Goal: Navigation & Orientation: Find specific page/section

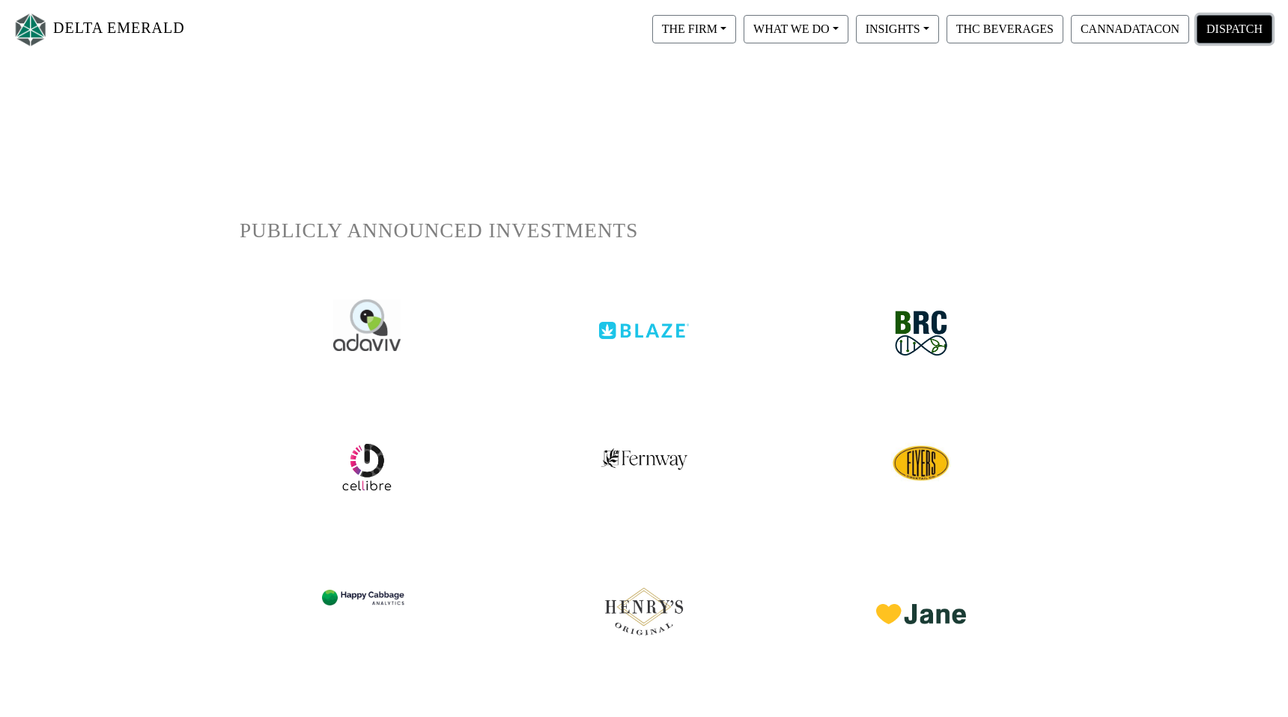
click at [1212, 25] on button "DISPATCH" at bounding box center [1234, 29] width 76 height 28
click at [1130, 34] on button "CANNADATACON" at bounding box center [1130, 29] width 118 height 28
click at [687, 26] on button "THE FIRM" at bounding box center [694, 29] width 84 height 28
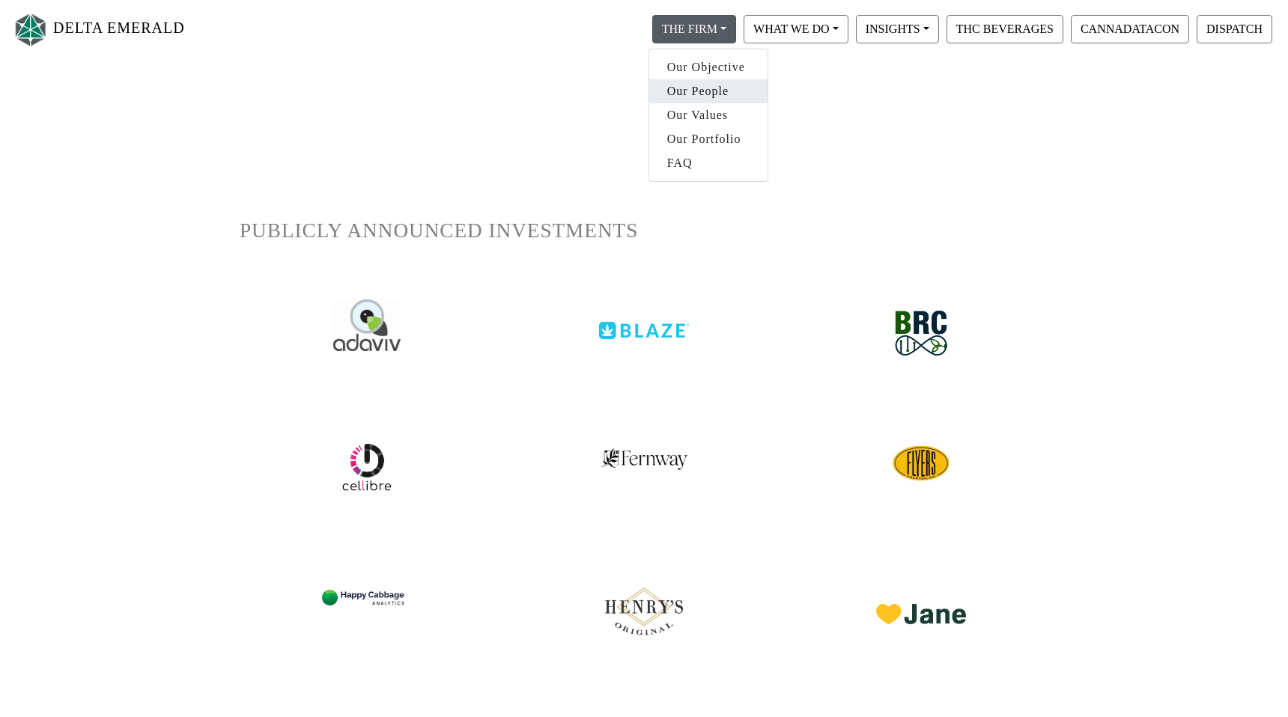
click at [693, 85] on link "Our People" at bounding box center [708, 91] width 118 height 24
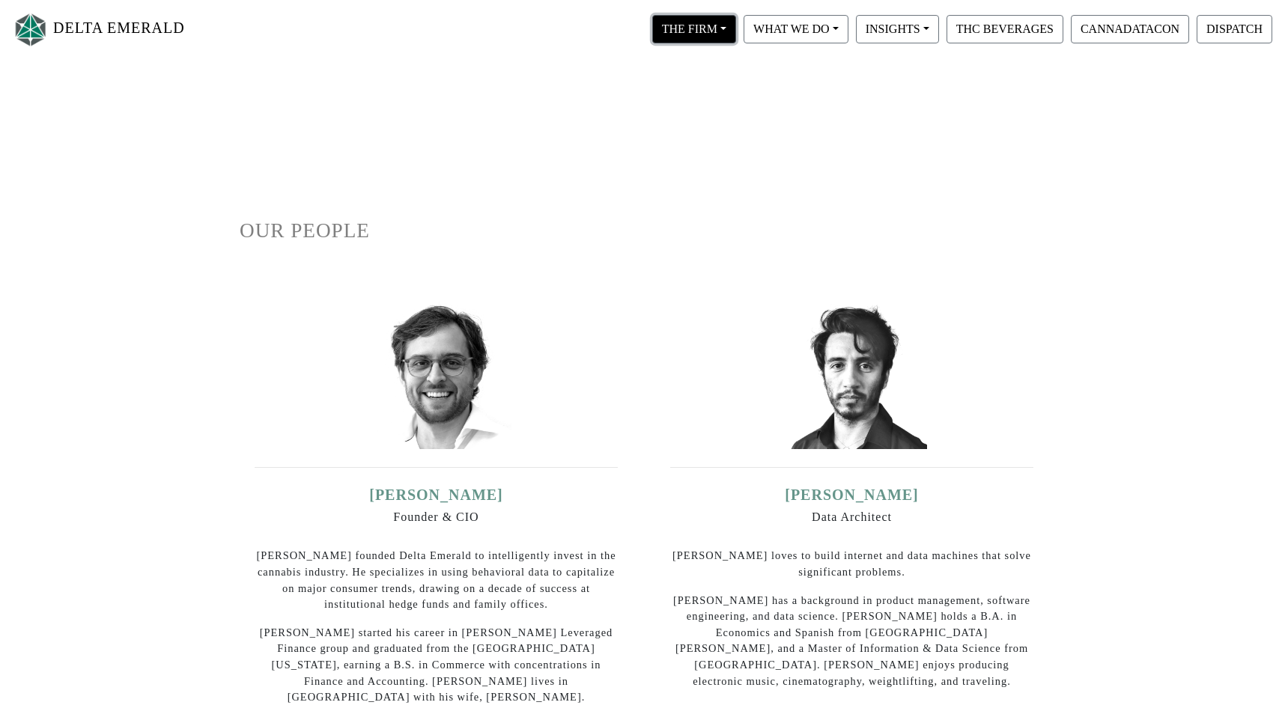
click at [716, 30] on button "THE FIRM" at bounding box center [694, 29] width 84 height 28
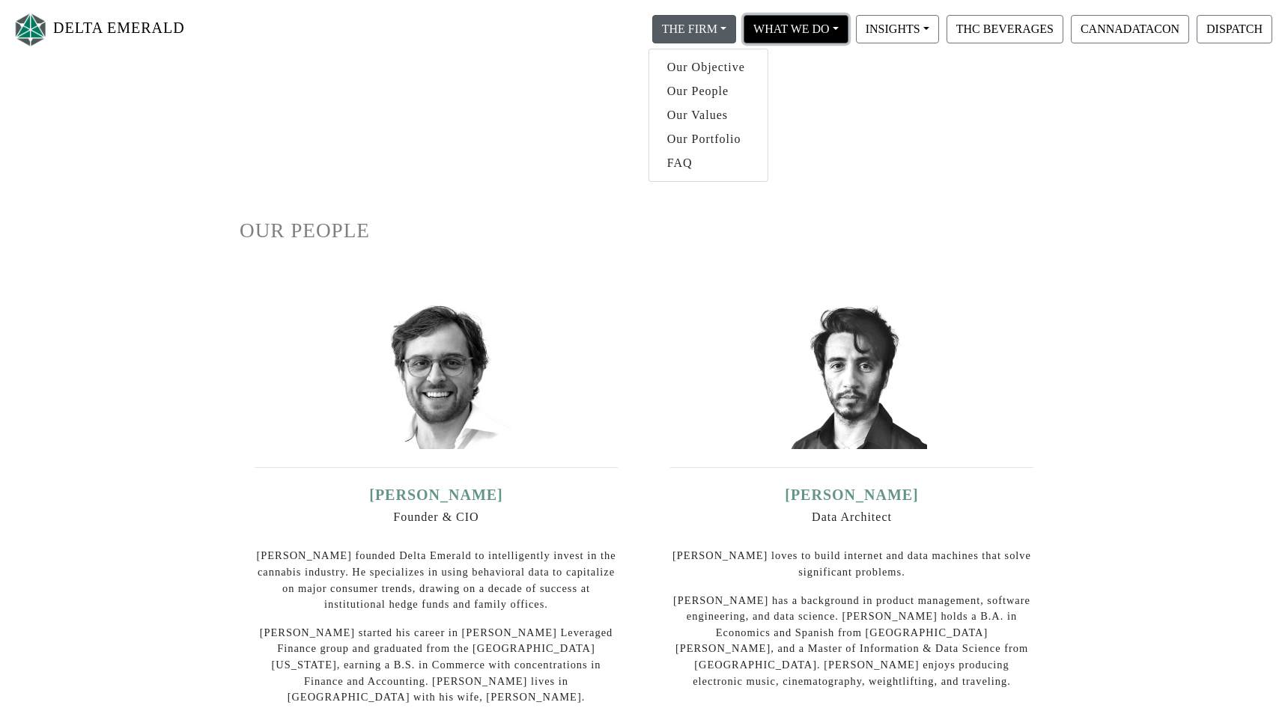
click at [736, 34] on button "WHAT WE DO" at bounding box center [694, 29] width 84 height 28
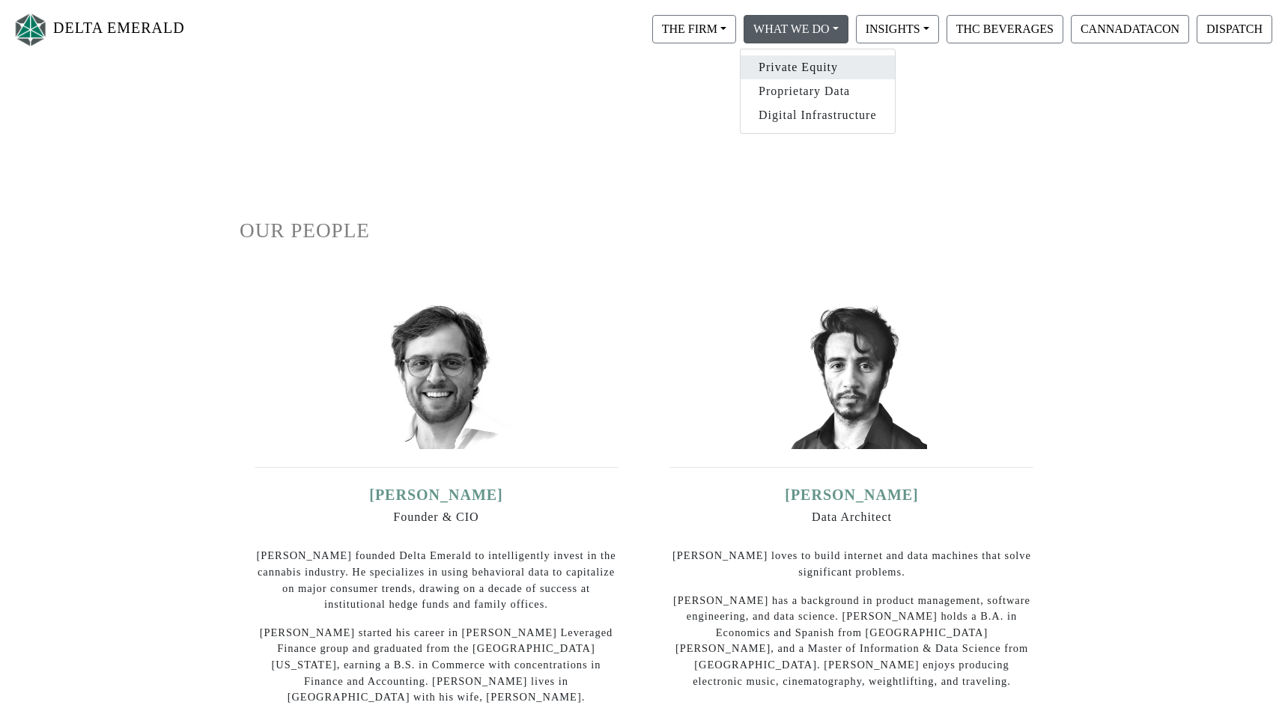
click at [803, 63] on link "Private Equity" at bounding box center [817, 67] width 154 height 24
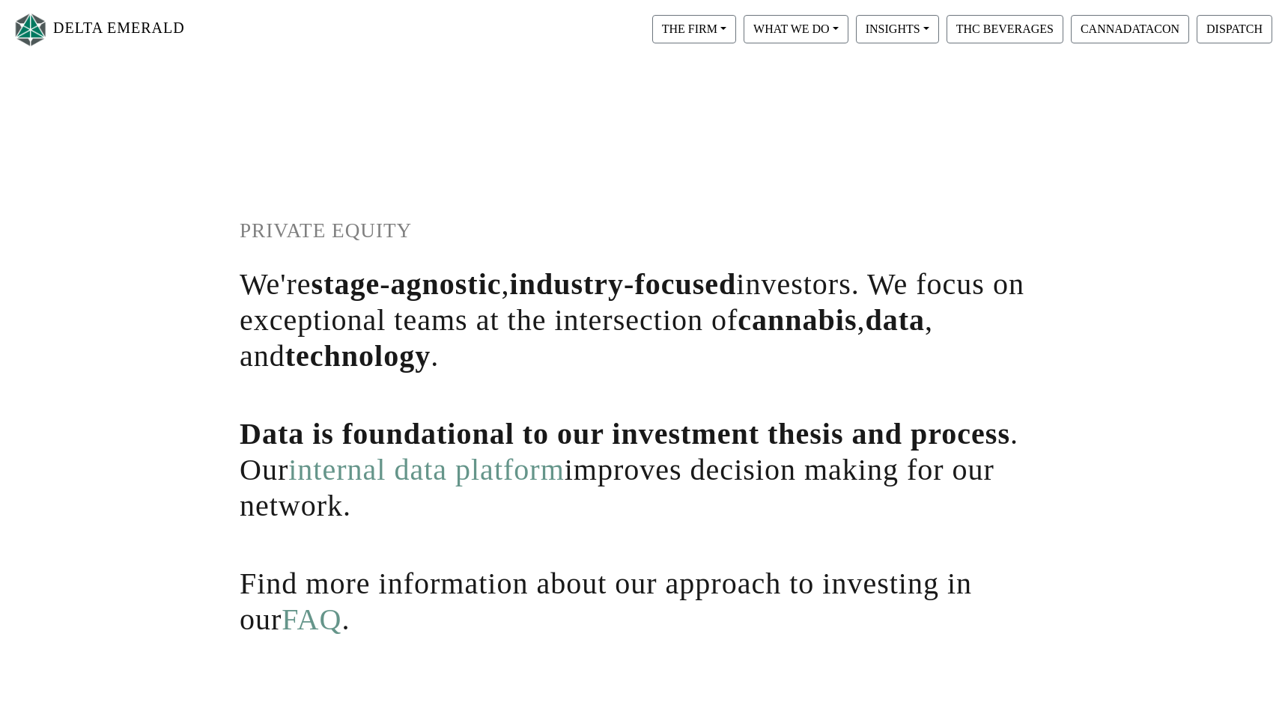
click at [285, 626] on link "FAQ" at bounding box center [311, 620] width 60 height 34
